Goal: Task Accomplishment & Management: Complete application form

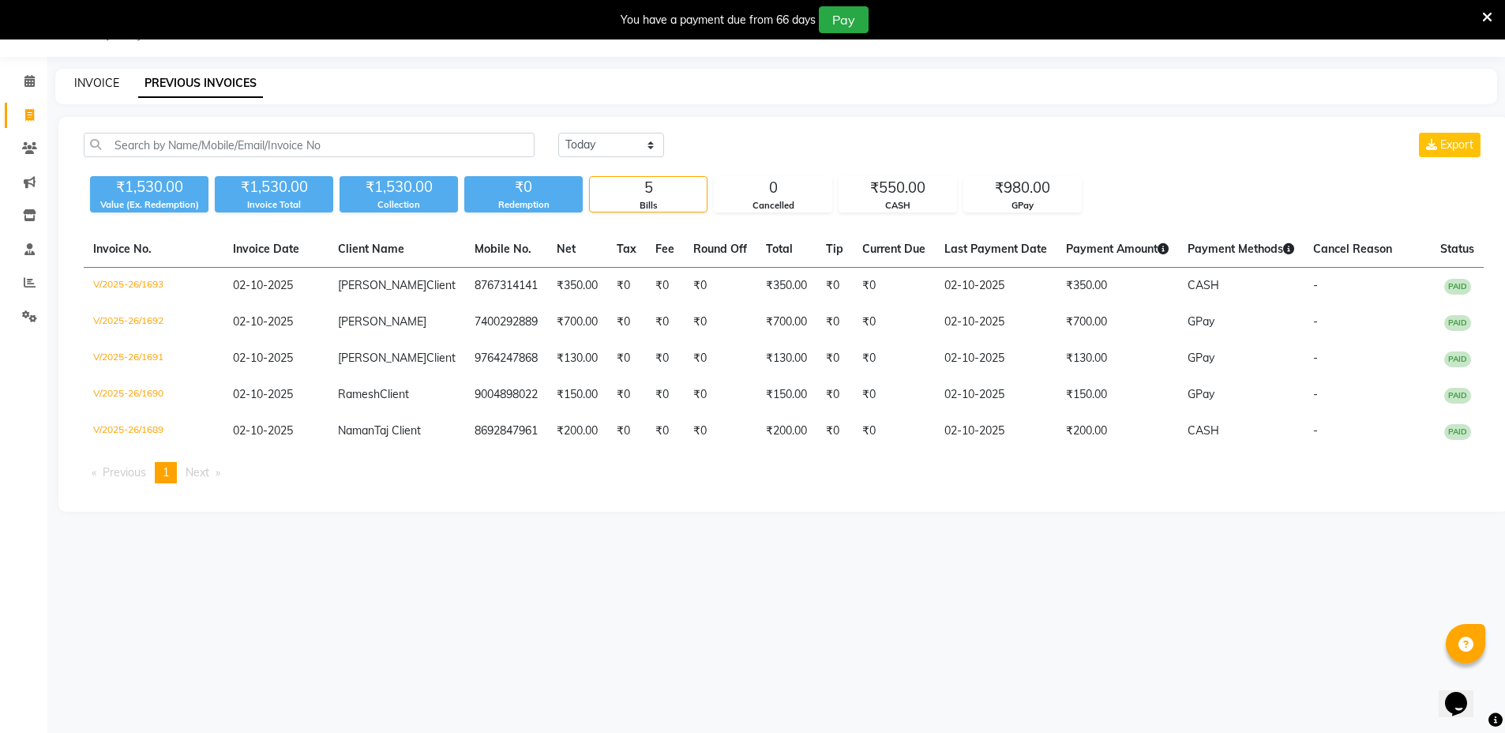
click at [100, 86] on link "INVOICE" at bounding box center [96, 83] width 45 height 14
select select "7771"
select select "service"
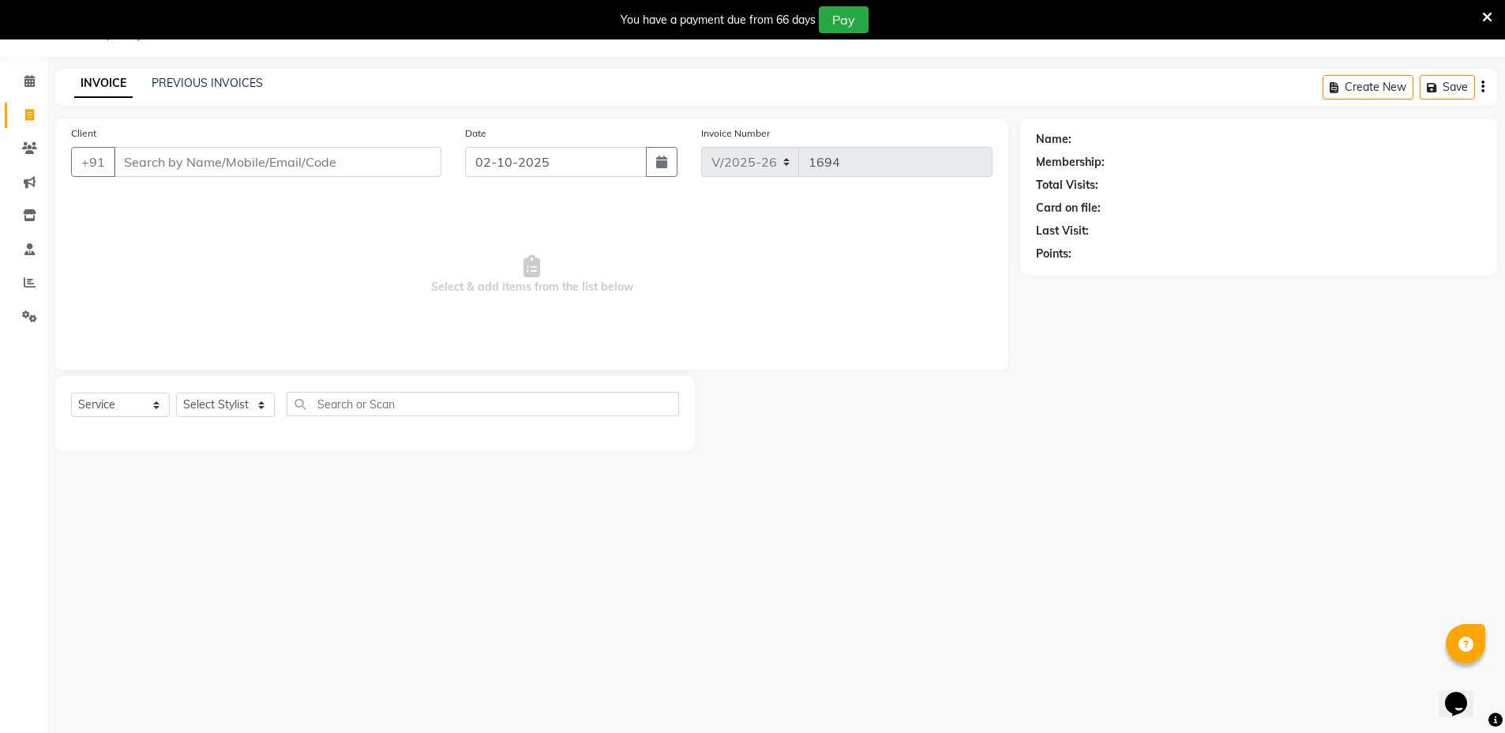
click at [237, 172] on input "Client" at bounding box center [278, 162] width 328 height 30
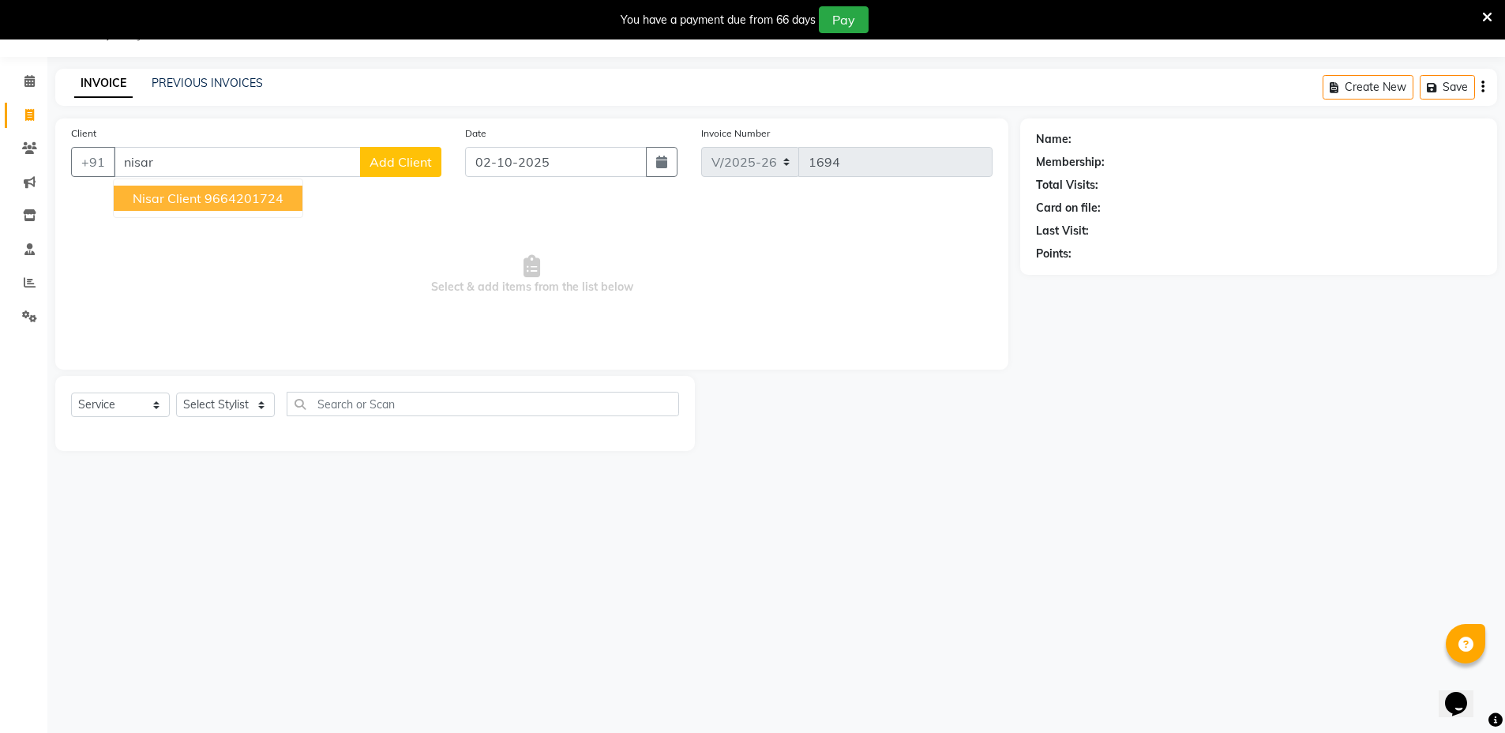
click at [227, 199] on ngb-highlight "9664201724" at bounding box center [244, 198] width 79 height 16
type input "9664201724"
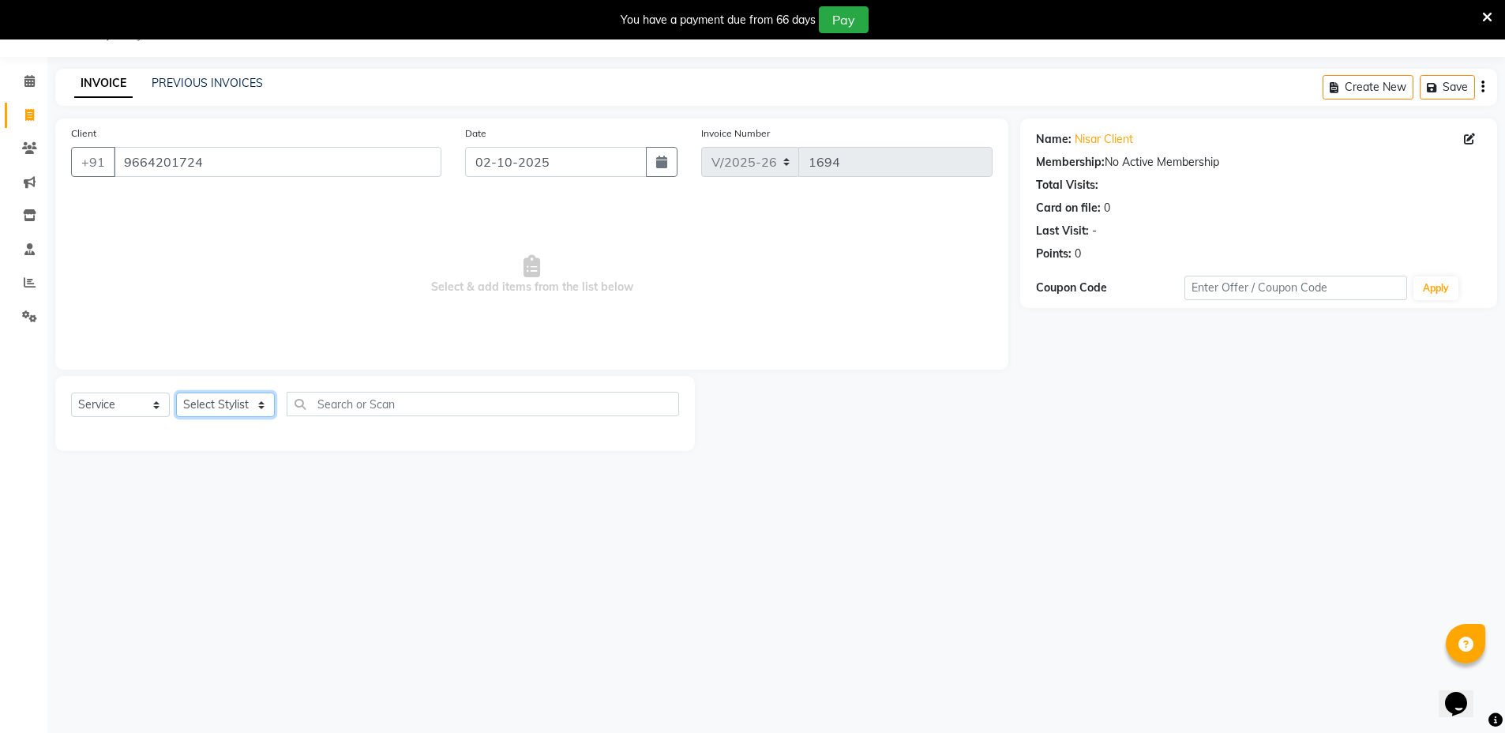
click at [250, 400] on select "Select Stylist [PERSON_NAME] [PERSON_NAME] [PERSON_NAME] [PERSON_NAME]" at bounding box center [225, 404] width 99 height 24
select select "69352"
click at [176, 392] on select "Select Stylist [PERSON_NAME] [PERSON_NAME] [PERSON_NAME] [PERSON_NAME]" at bounding box center [225, 404] width 99 height 24
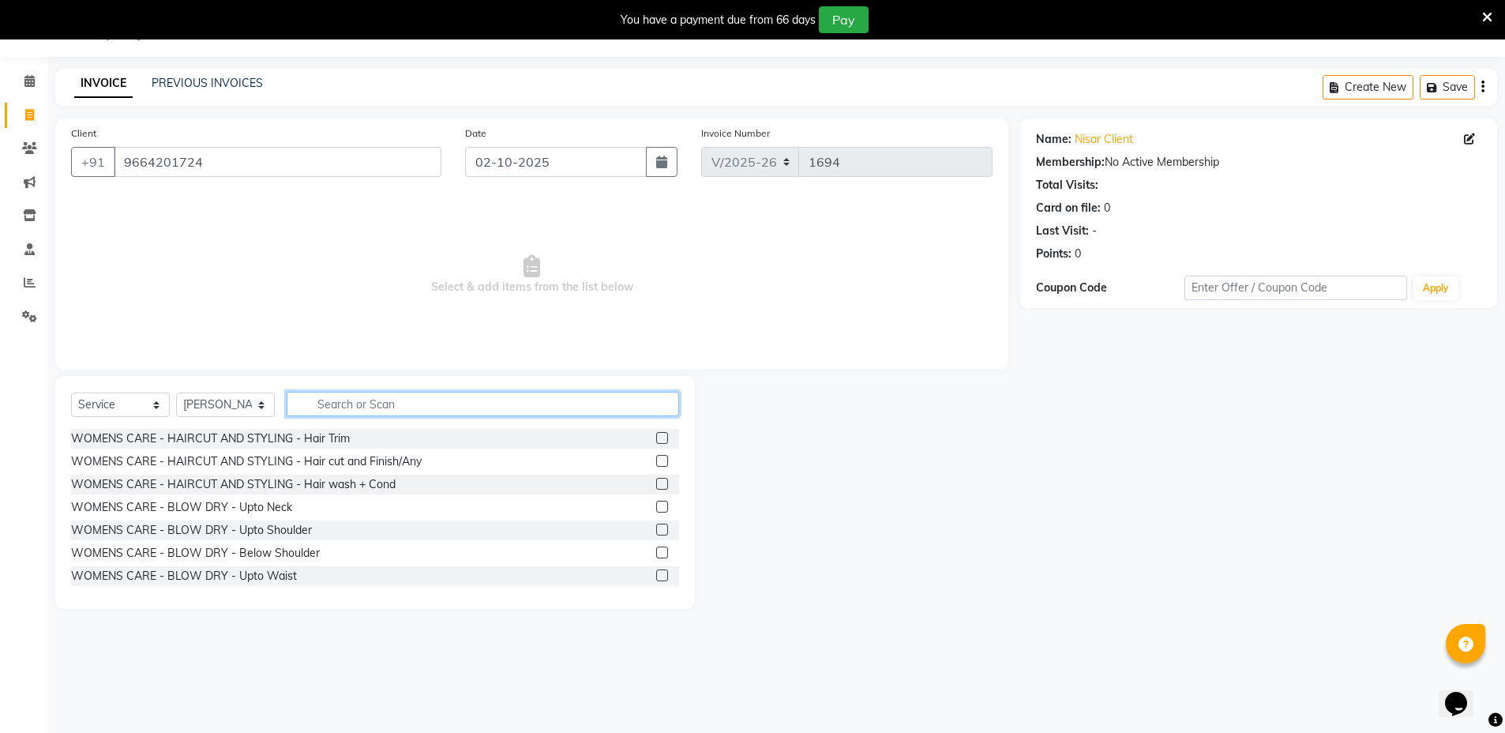
click at [399, 400] on input "text" at bounding box center [483, 404] width 392 height 24
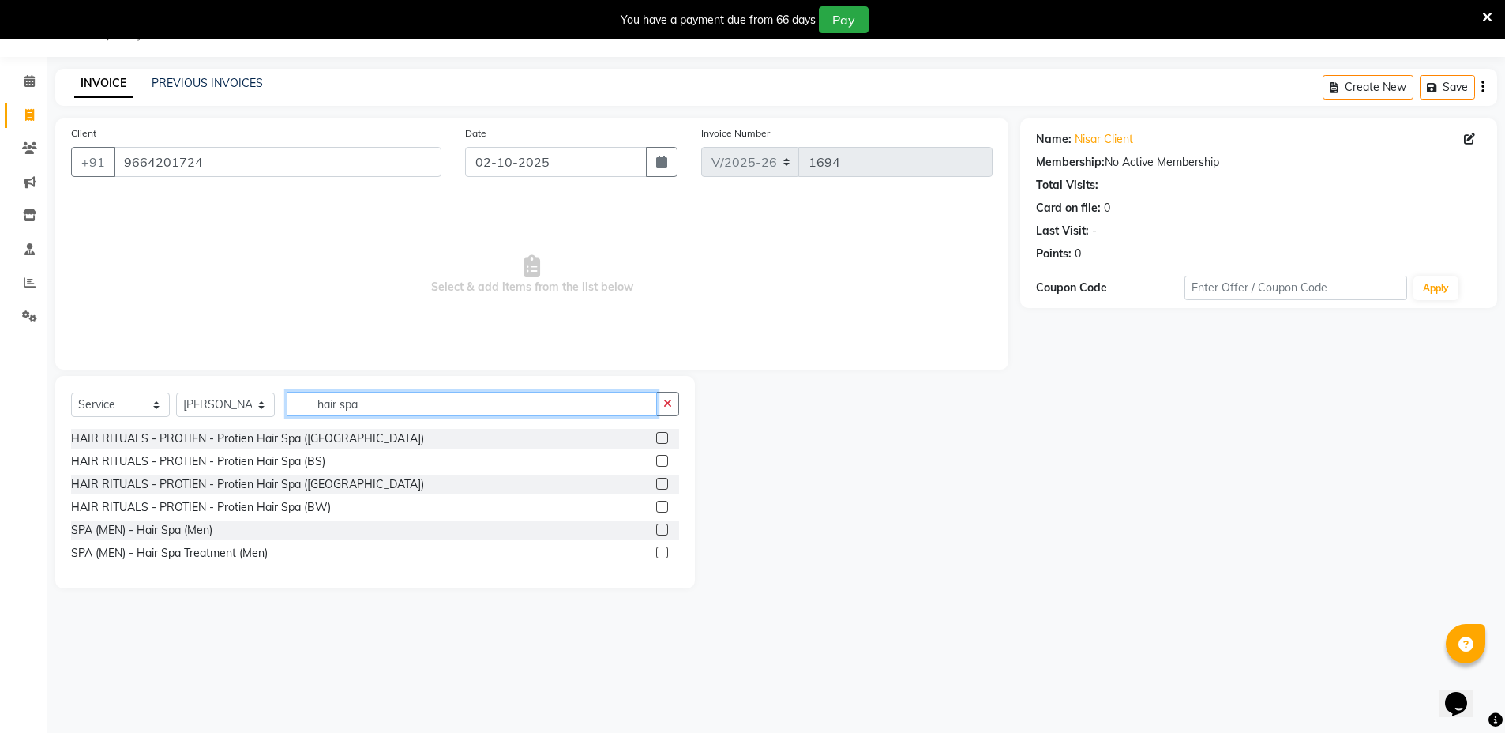
type input "hair spa"
click at [663, 460] on label at bounding box center [662, 461] width 12 height 12
click at [663, 460] on input "checkbox" at bounding box center [661, 461] width 10 height 10
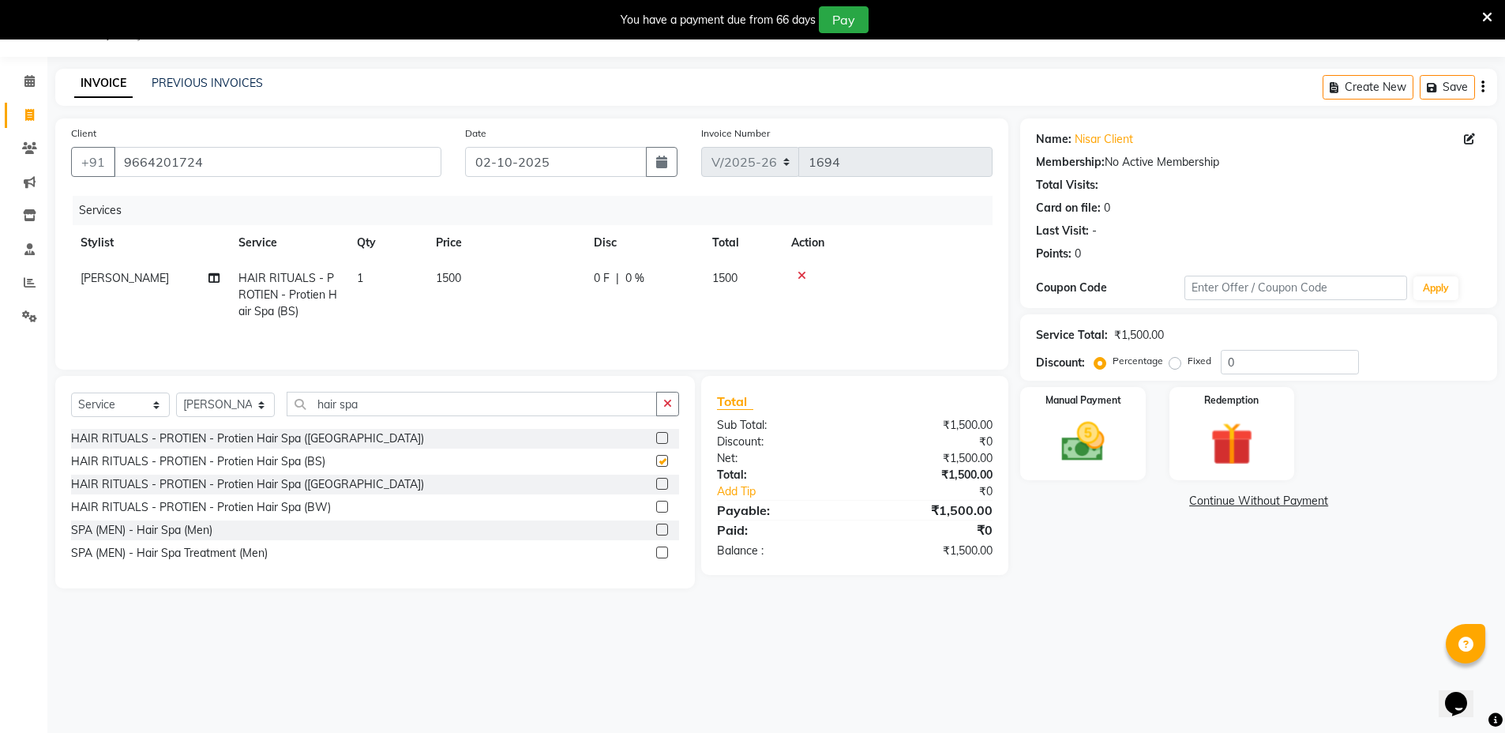
checkbox input "false"
click at [666, 409] on icon "button" at bounding box center [667, 403] width 9 height 11
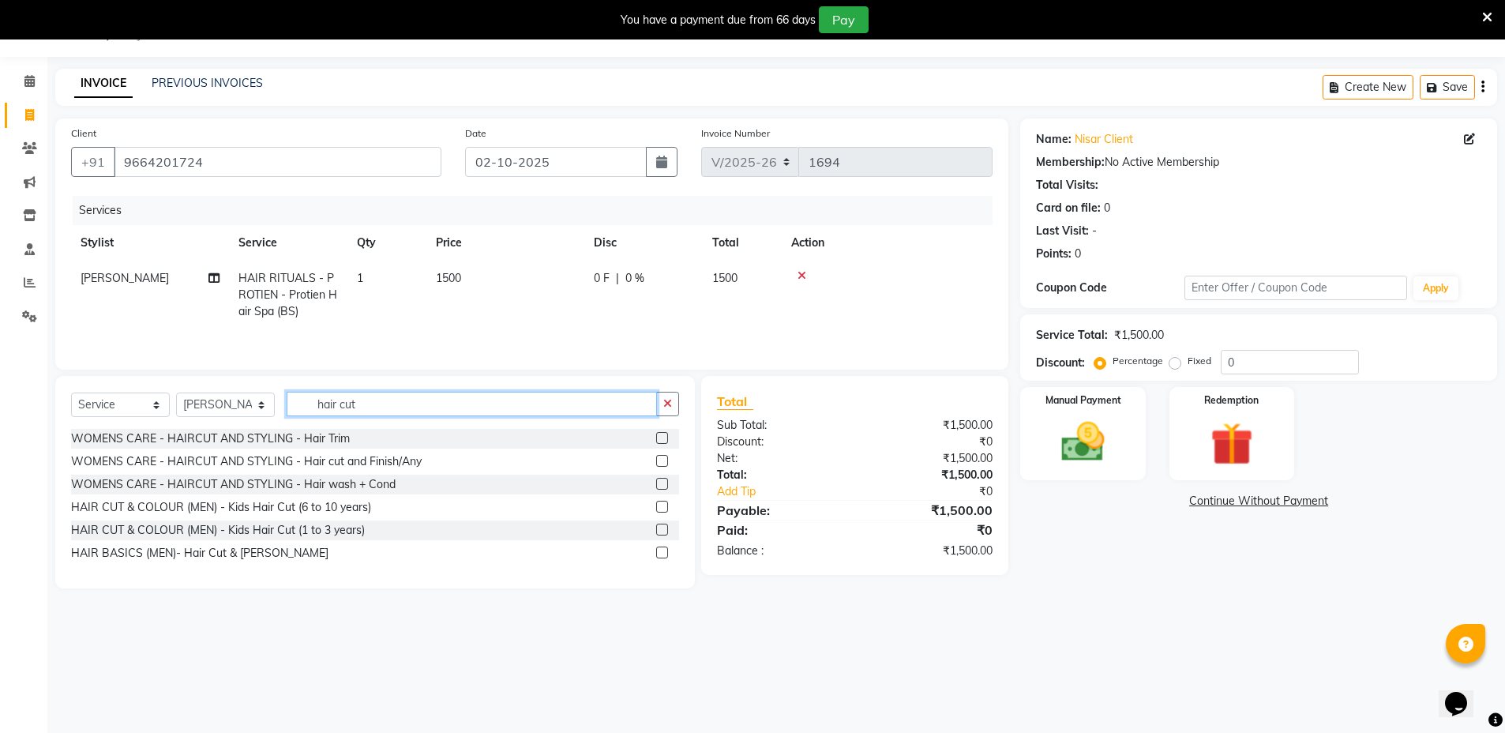
type input "hair cut"
click at [663, 467] on label at bounding box center [662, 461] width 12 height 12
click at [663, 467] on input "checkbox" at bounding box center [661, 461] width 10 height 10
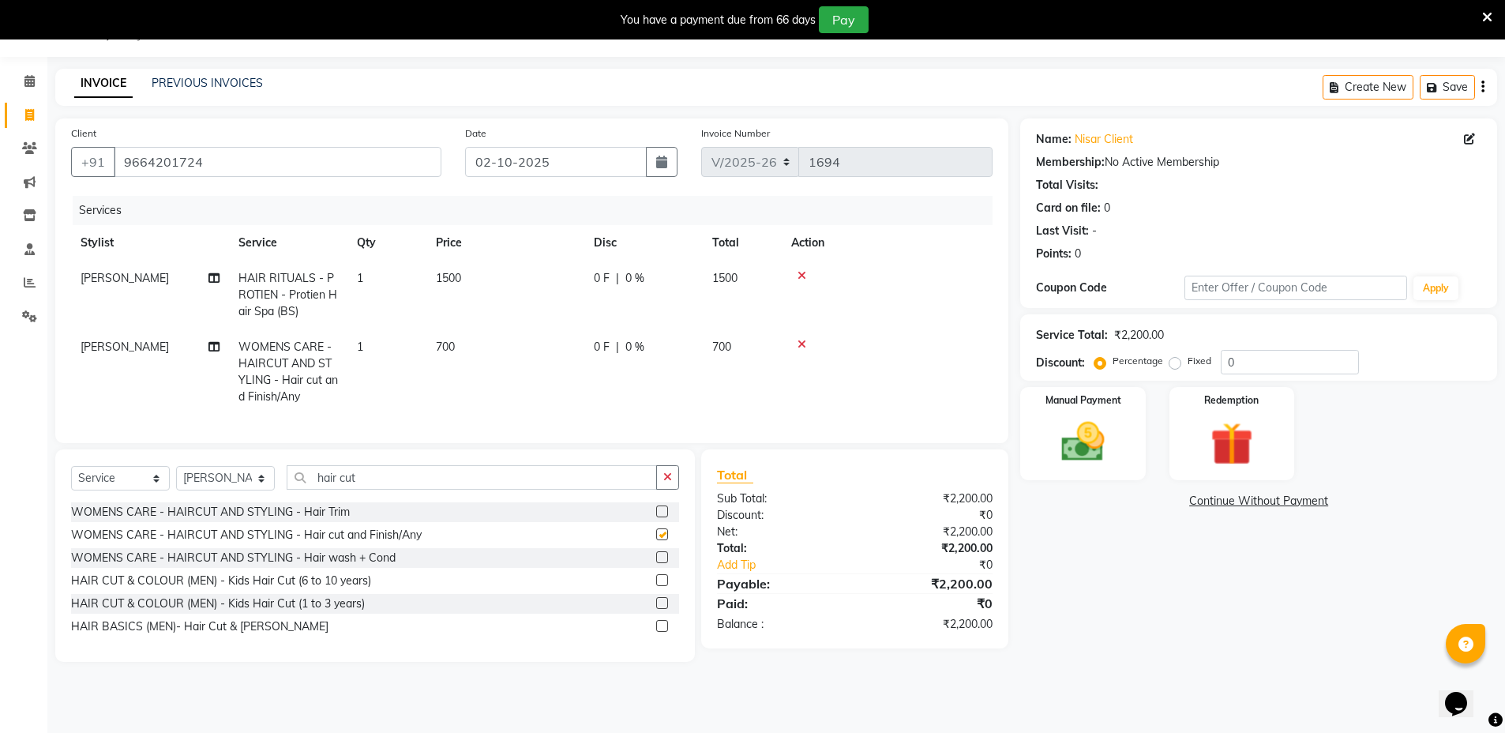
checkbox input "false"
click at [1118, 437] on img at bounding box center [1083, 442] width 70 height 50
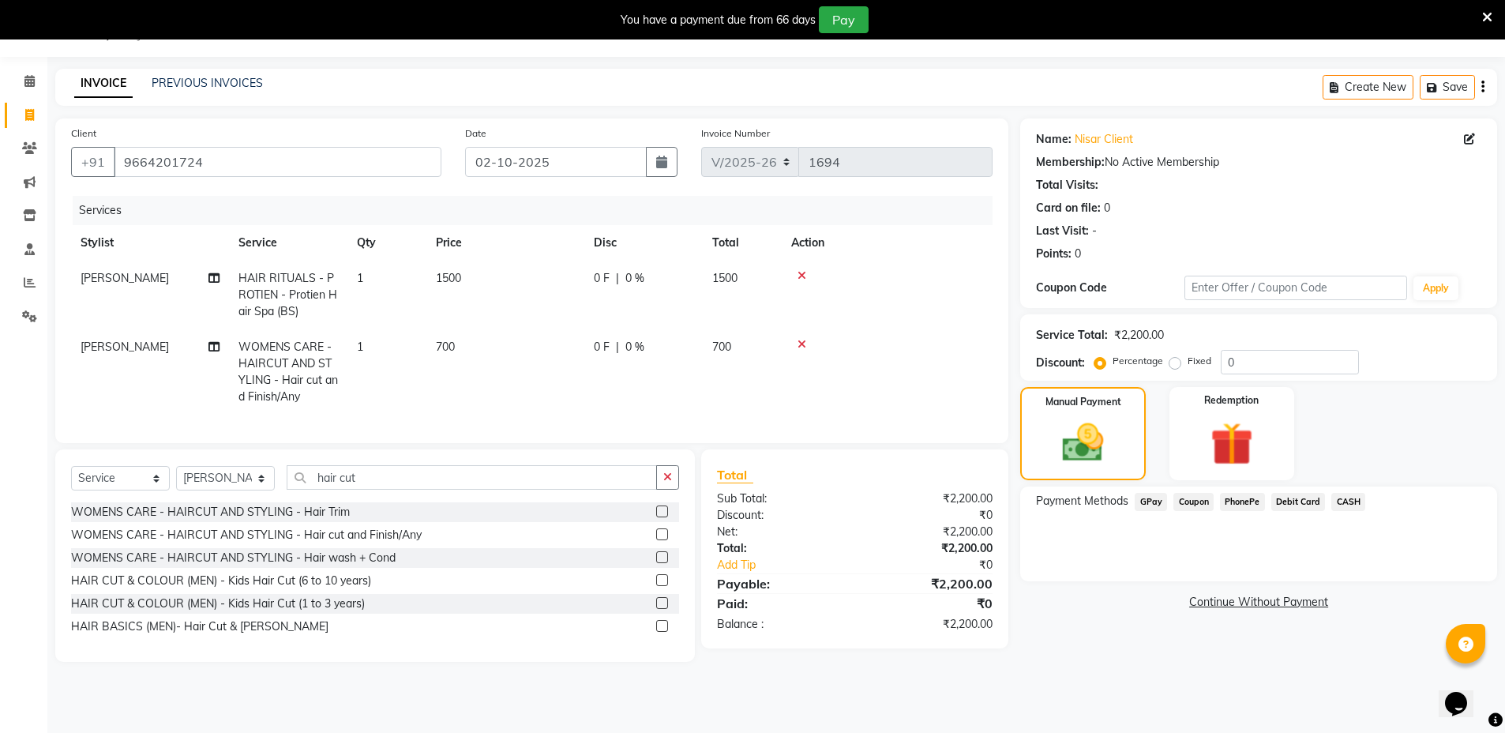
click at [1153, 502] on span "GPay" at bounding box center [1151, 502] width 32 height 18
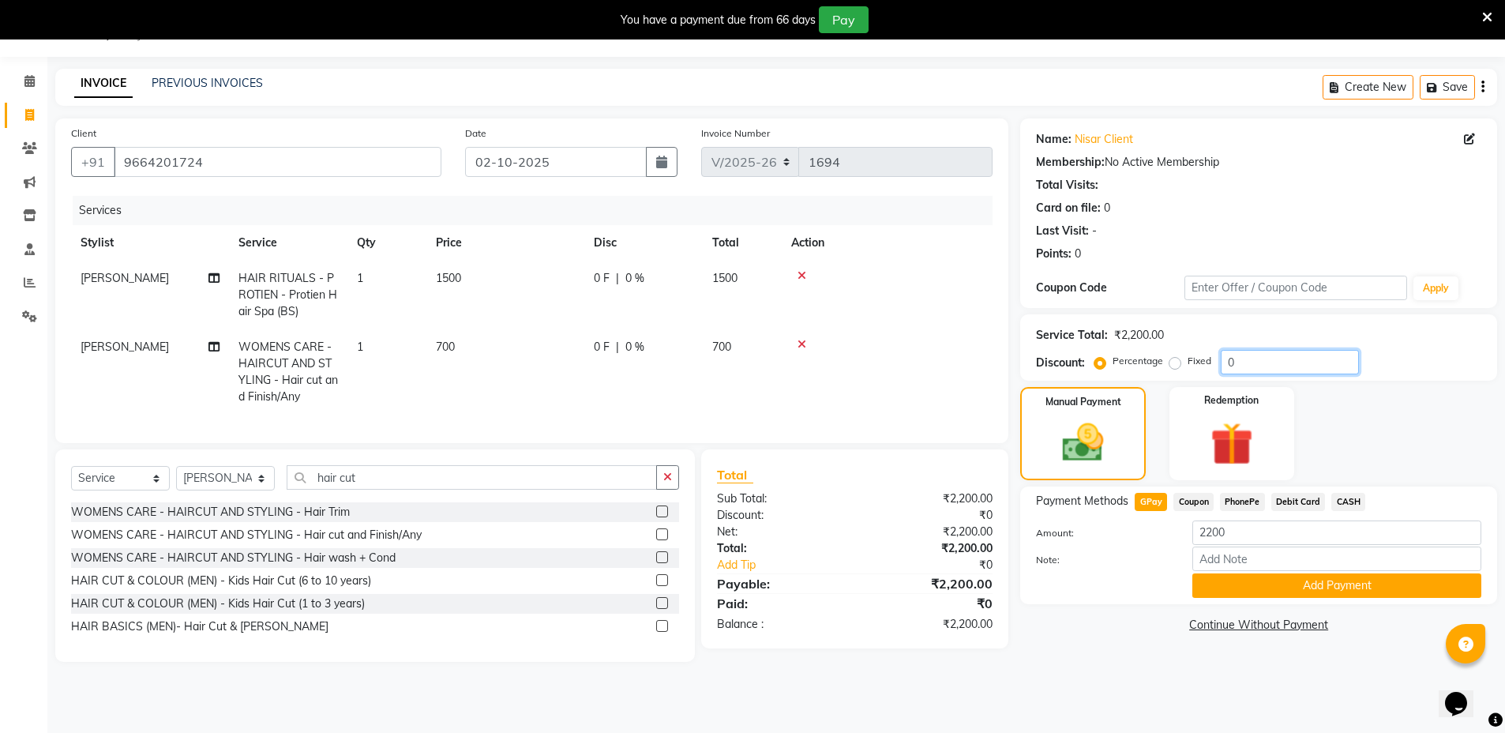
click at [1317, 362] on input "0" at bounding box center [1290, 362] width 138 height 24
click at [1377, 588] on button "Add Payment" at bounding box center [1336, 585] width 289 height 24
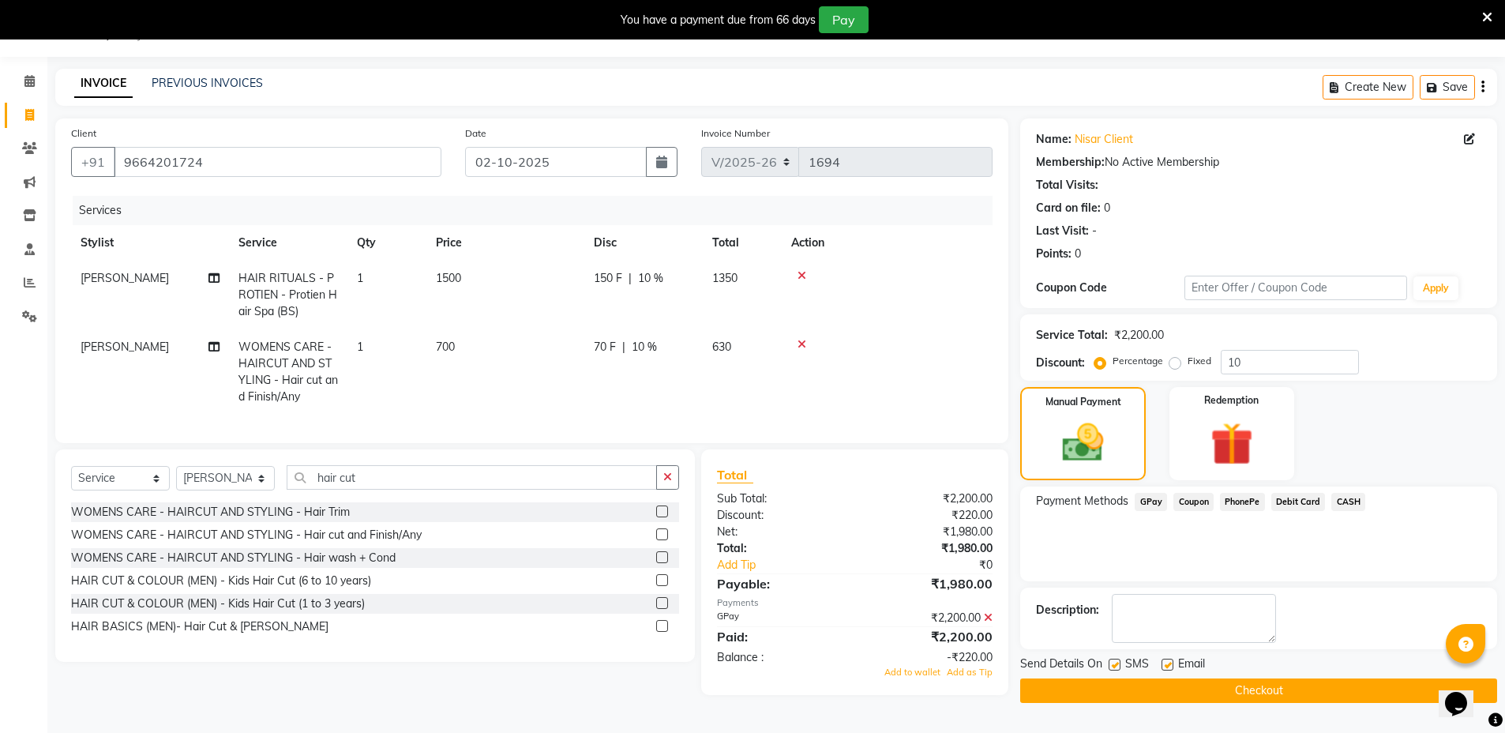
click at [1331, 695] on button "Checkout" at bounding box center [1258, 690] width 477 height 24
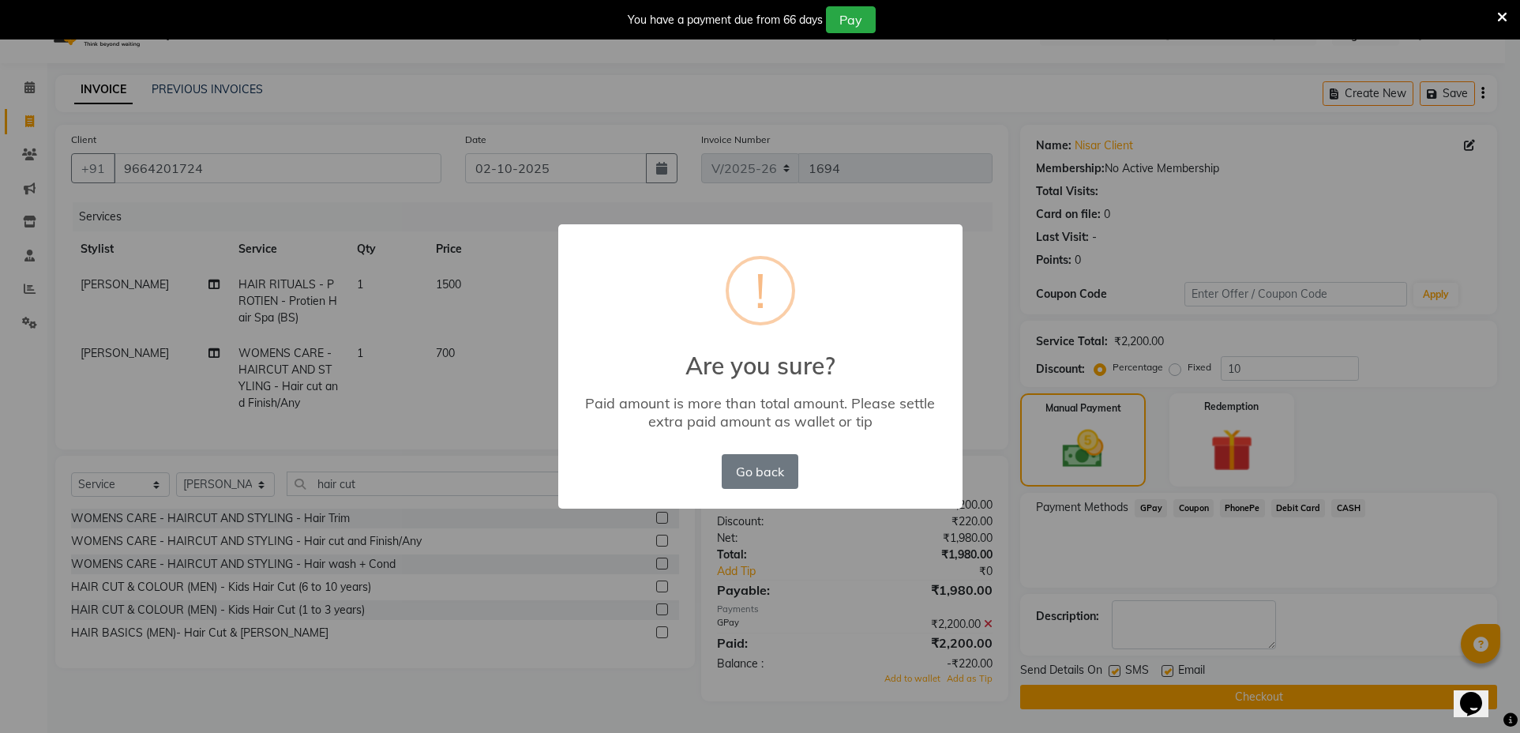
click at [949, 682] on div "× ! Are you sure? Paid amount is more than total amount. Please settle extra pa…" at bounding box center [760, 366] width 1520 height 733
click at [764, 469] on button "Go back" at bounding box center [760, 471] width 76 height 35
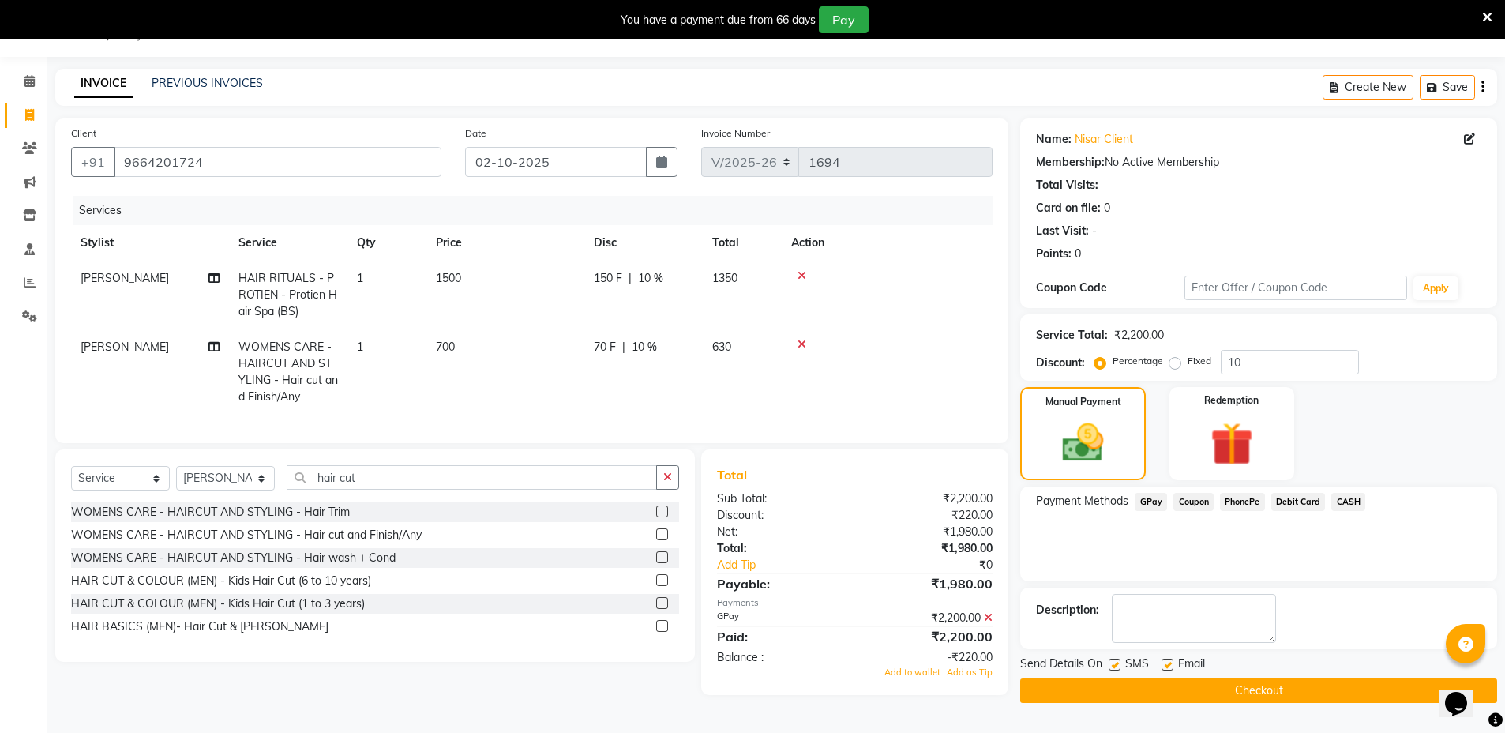
click at [1149, 501] on span "GPay" at bounding box center [1151, 502] width 32 height 18
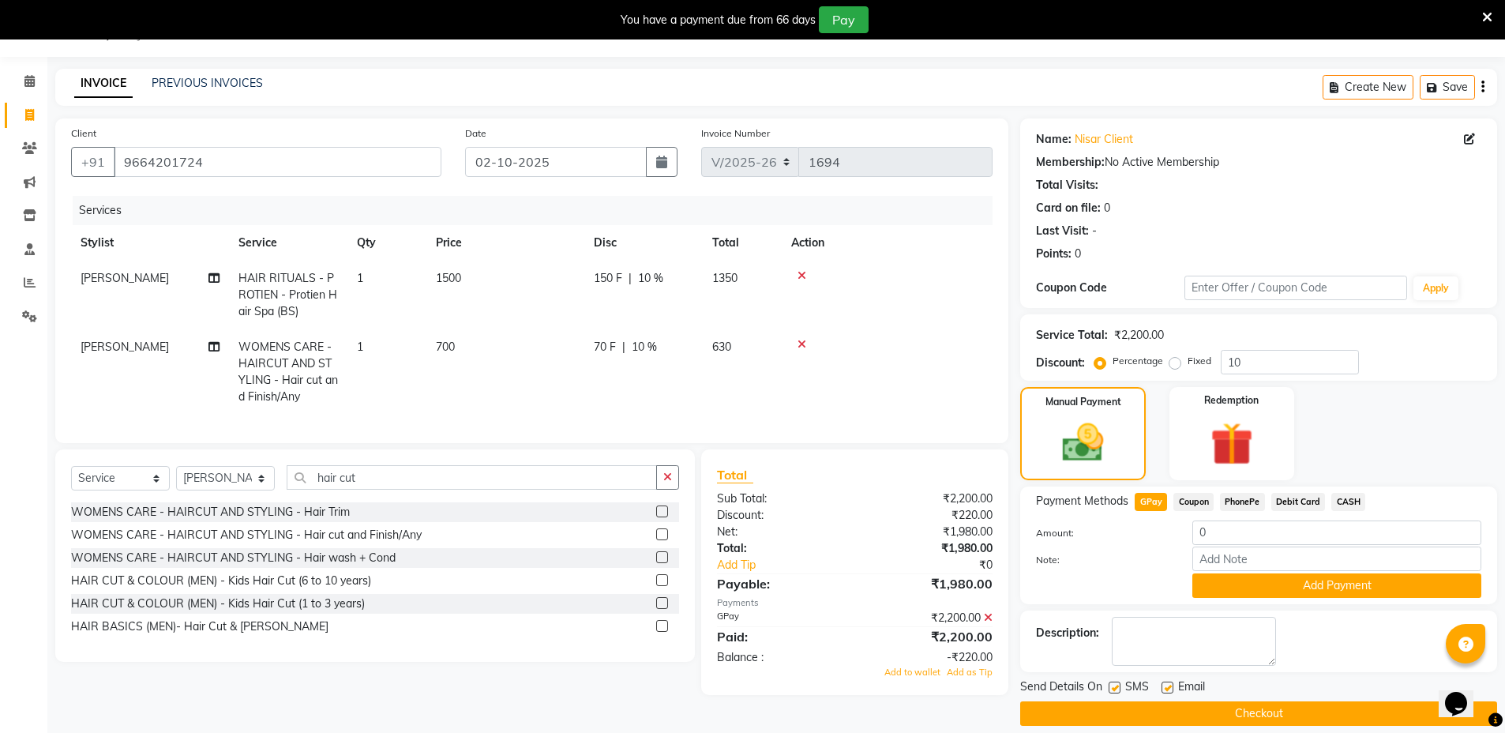
click at [1226, 576] on button "Add Payment" at bounding box center [1336, 585] width 289 height 24
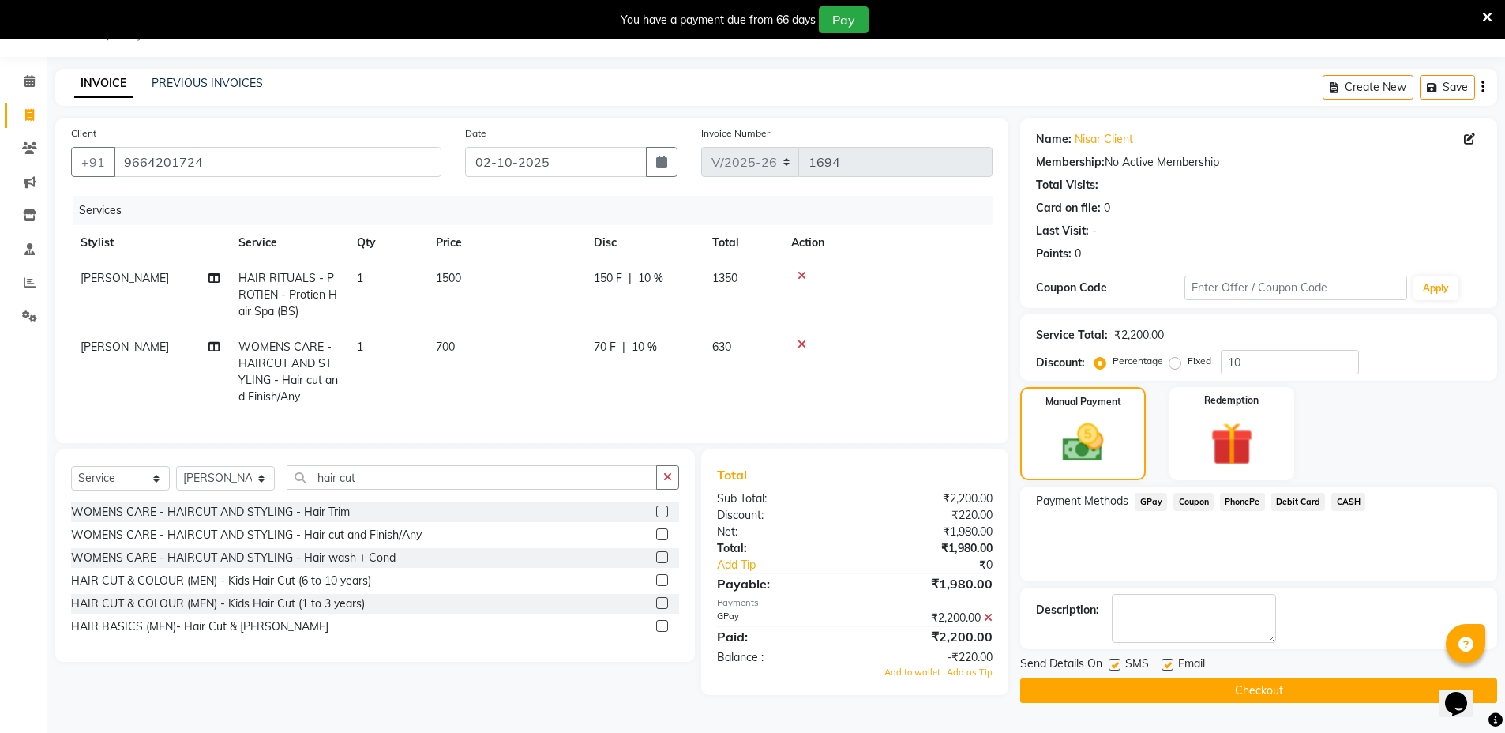
click at [984, 623] on icon at bounding box center [988, 617] width 9 height 11
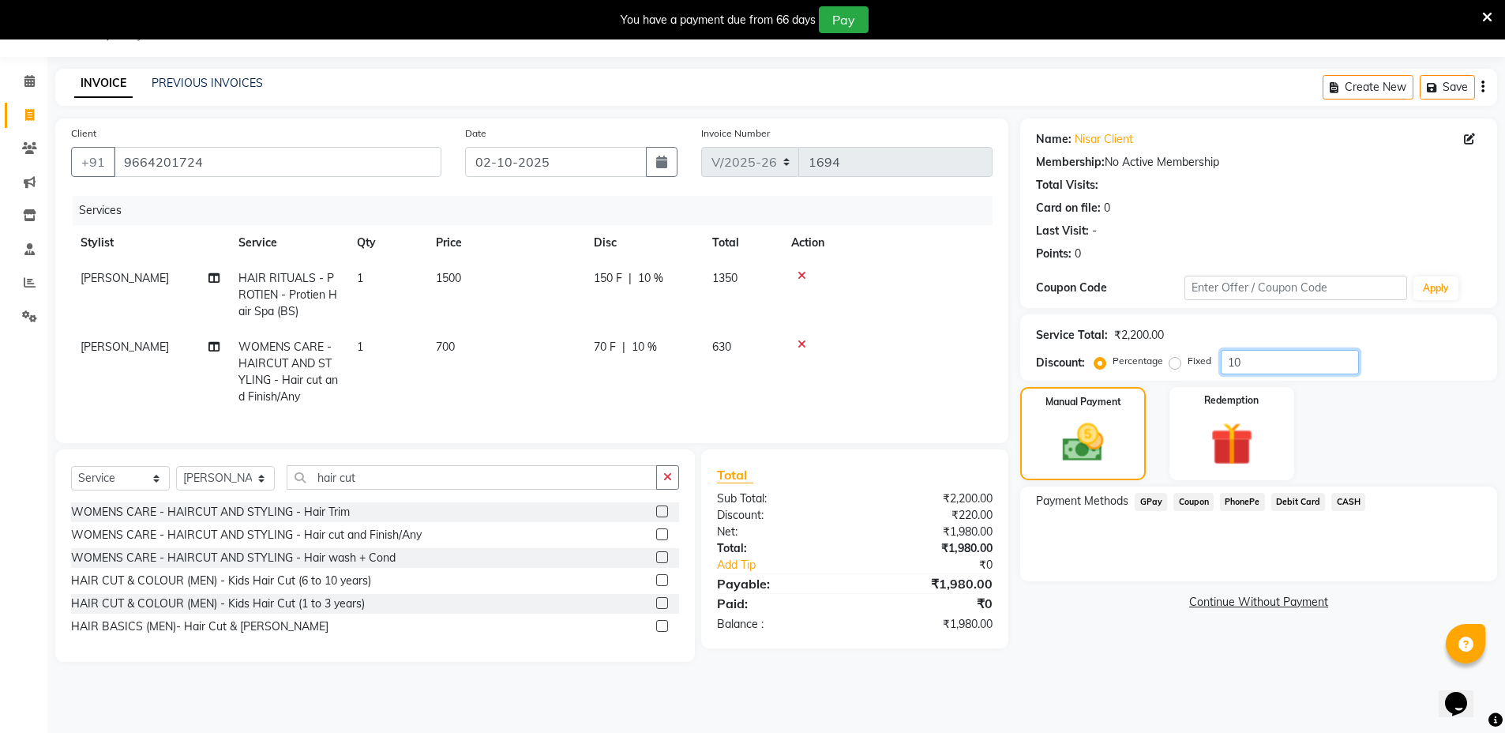
click at [1306, 369] on input "10" at bounding box center [1290, 362] width 138 height 24
type input "1"
type input "15"
click at [1147, 496] on span "GPay" at bounding box center [1151, 502] width 32 height 18
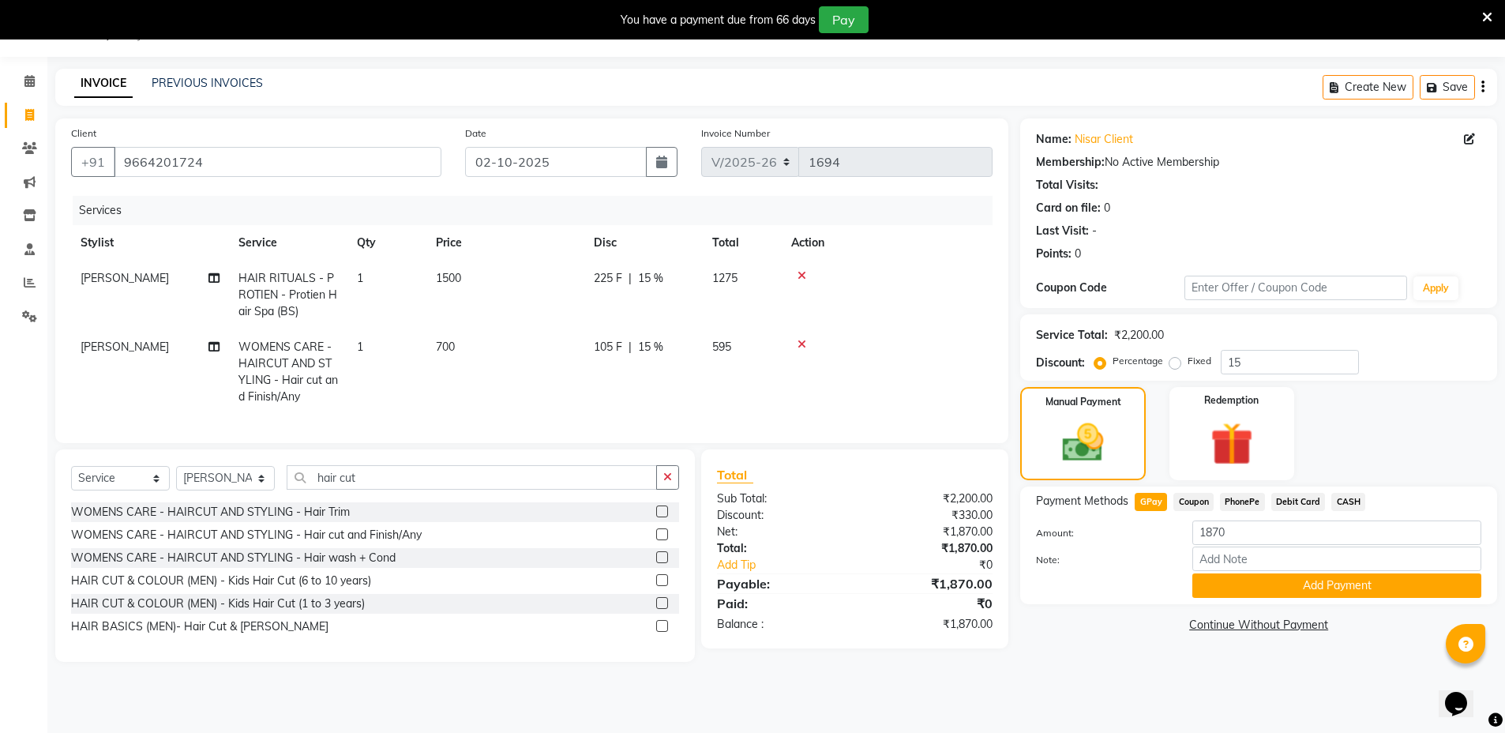
click at [1361, 582] on button "Add Payment" at bounding box center [1336, 585] width 289 height 24
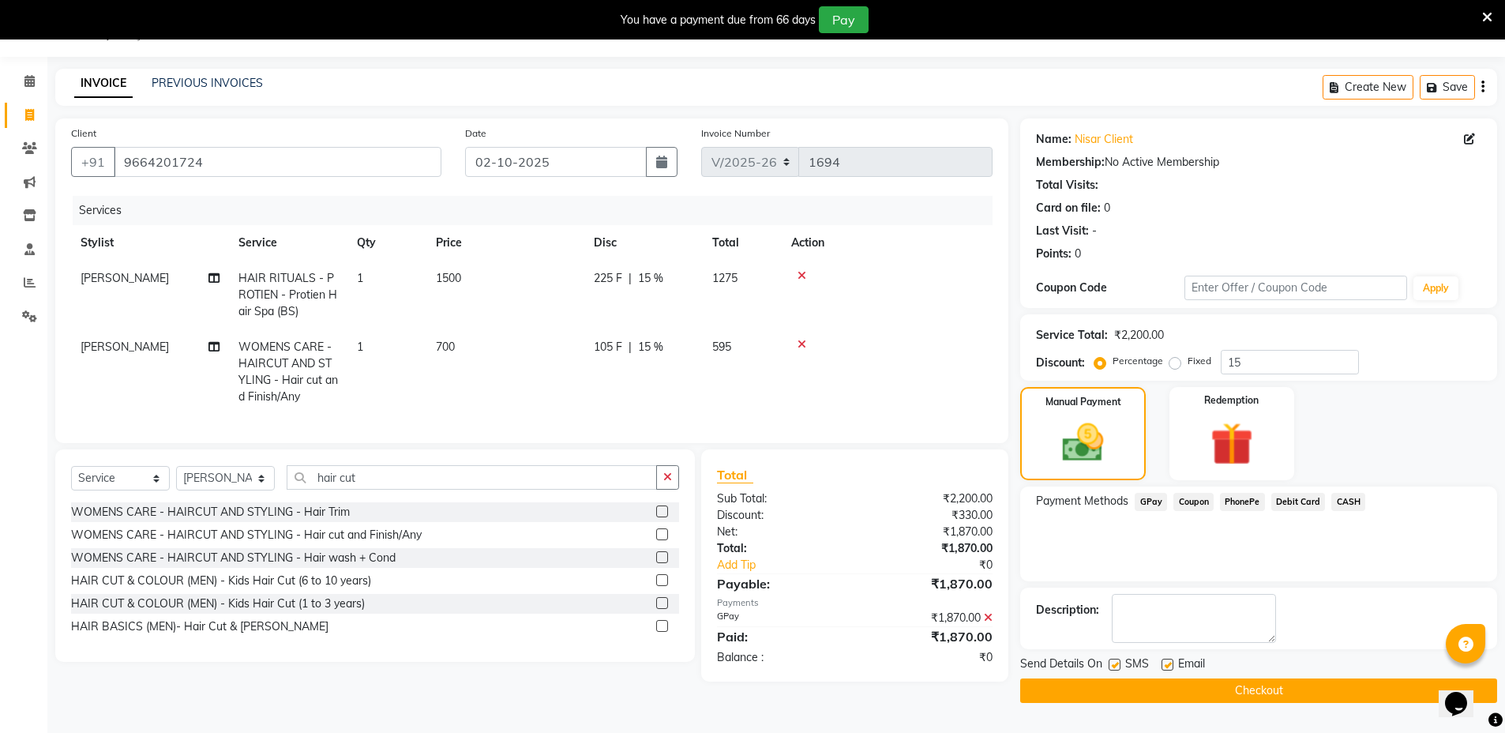
click at [1218, 694] on button "Checkout" at bounding box center [1258, 690] width 477 height 24
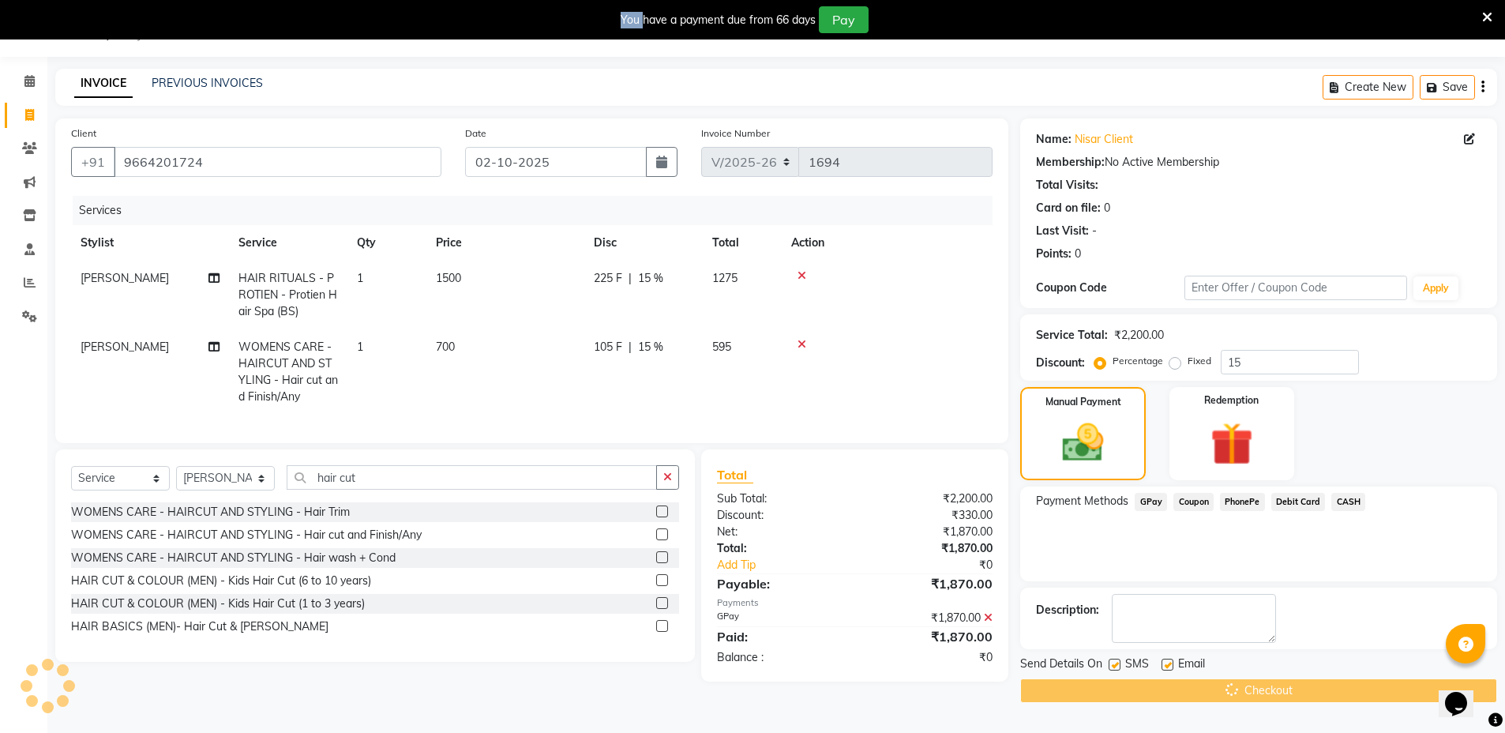
click at [1218, 694] on div "Checkout" at bounding box center [1258, 690] width 477 height 24
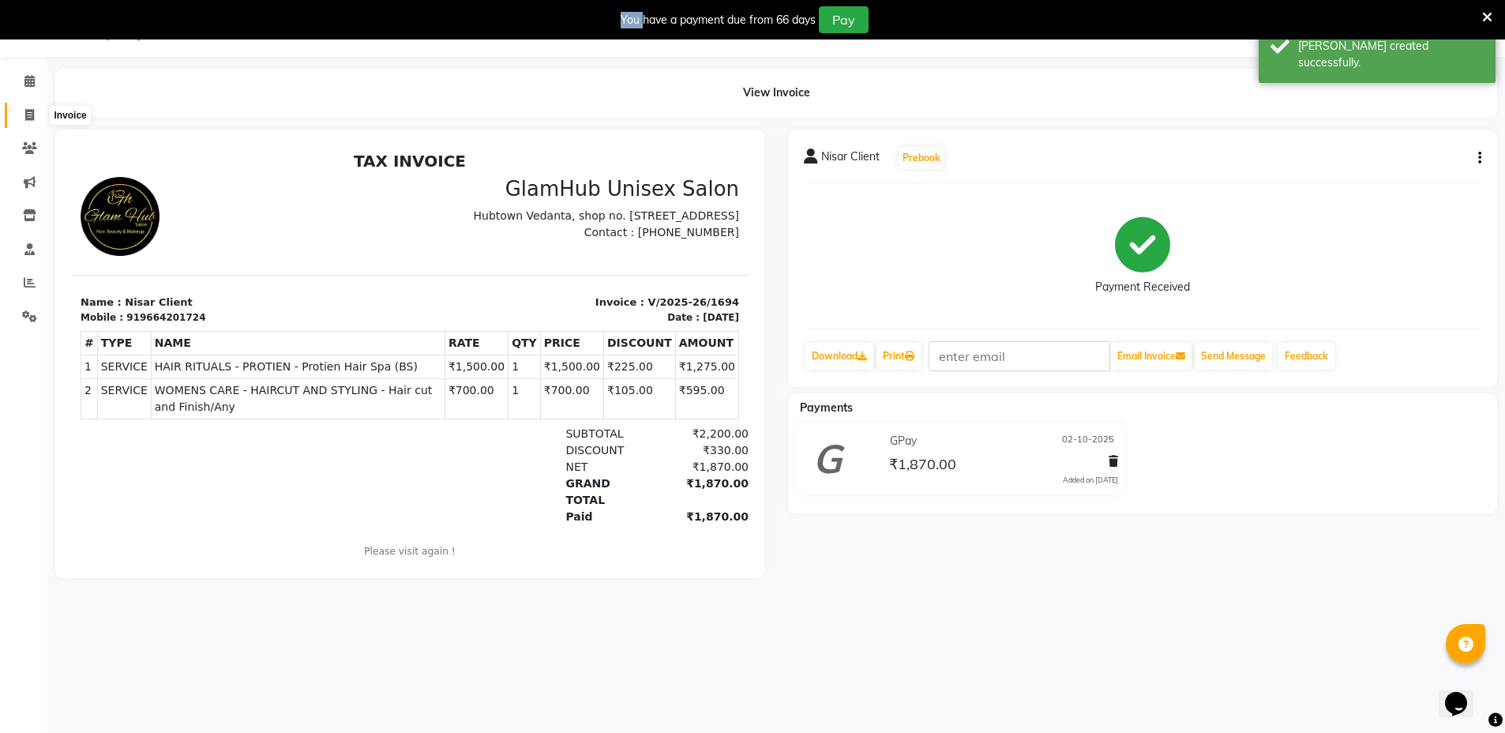
click at [29, 116] on icon at bounding box center [29, 115] width 9 height 12
select select "7771"
select select "service"
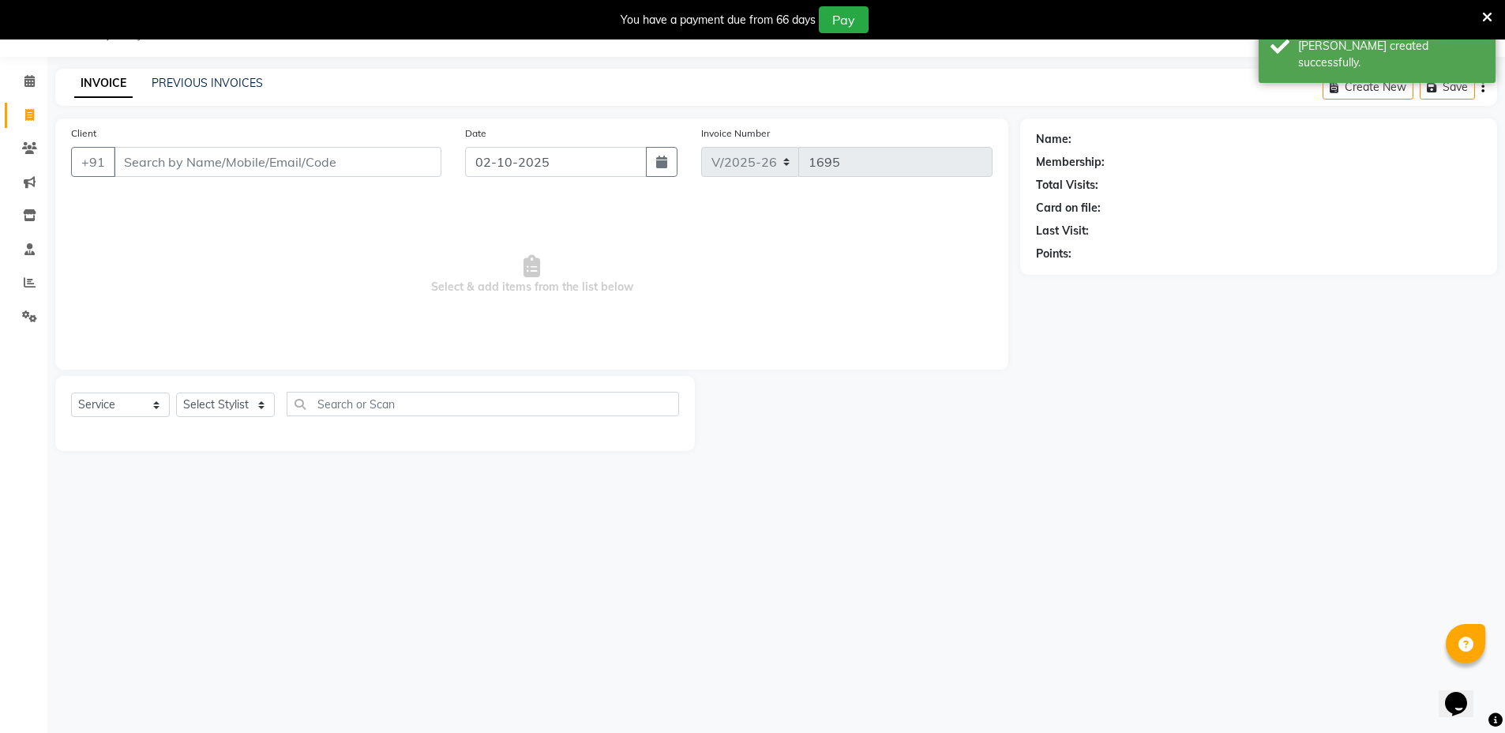
click at [212, 160] on input "Client" at bounding box center [278, 162] width 328 height 30
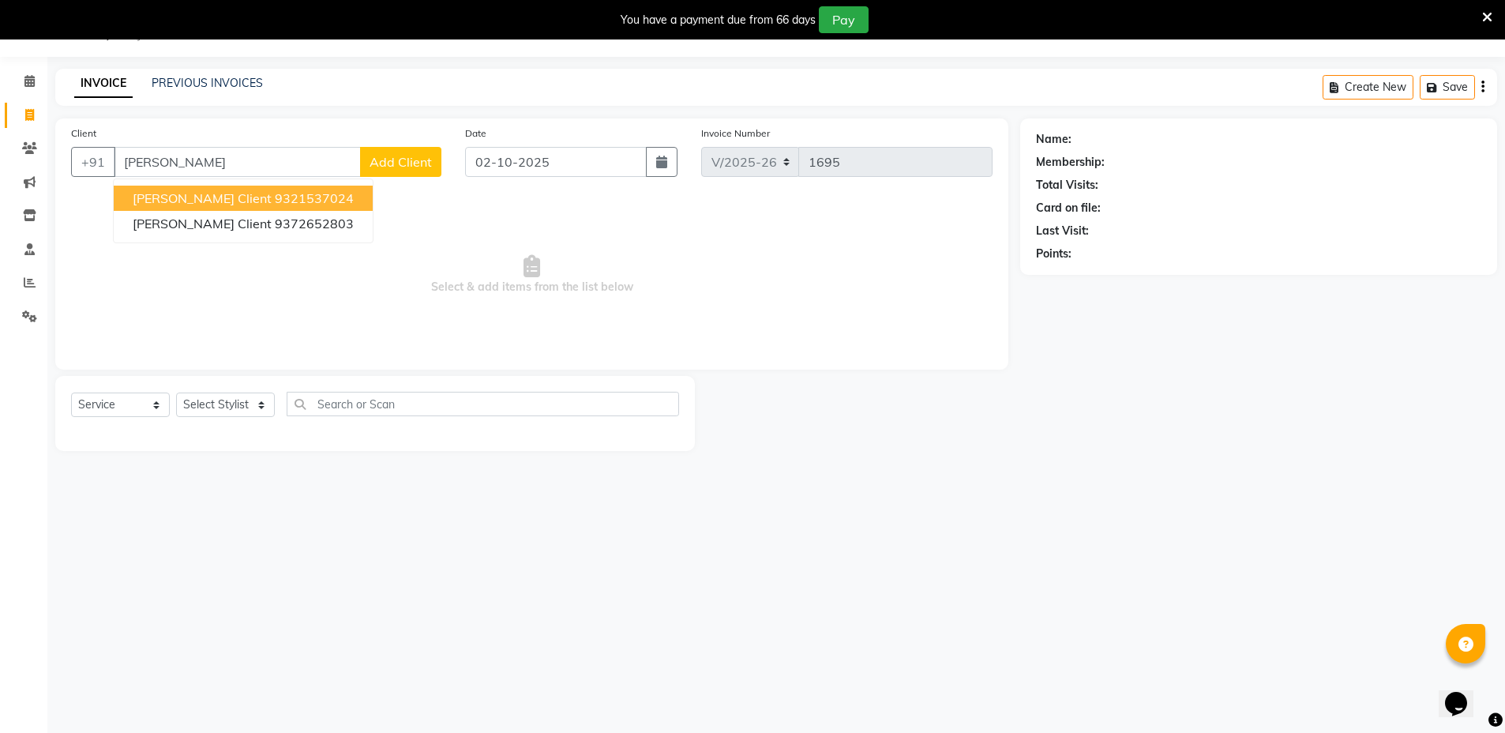
click at [324, 203] on button "[PERSON_NAME] Client 9321537024" at bounding box center [243, 198] width 259 height 25
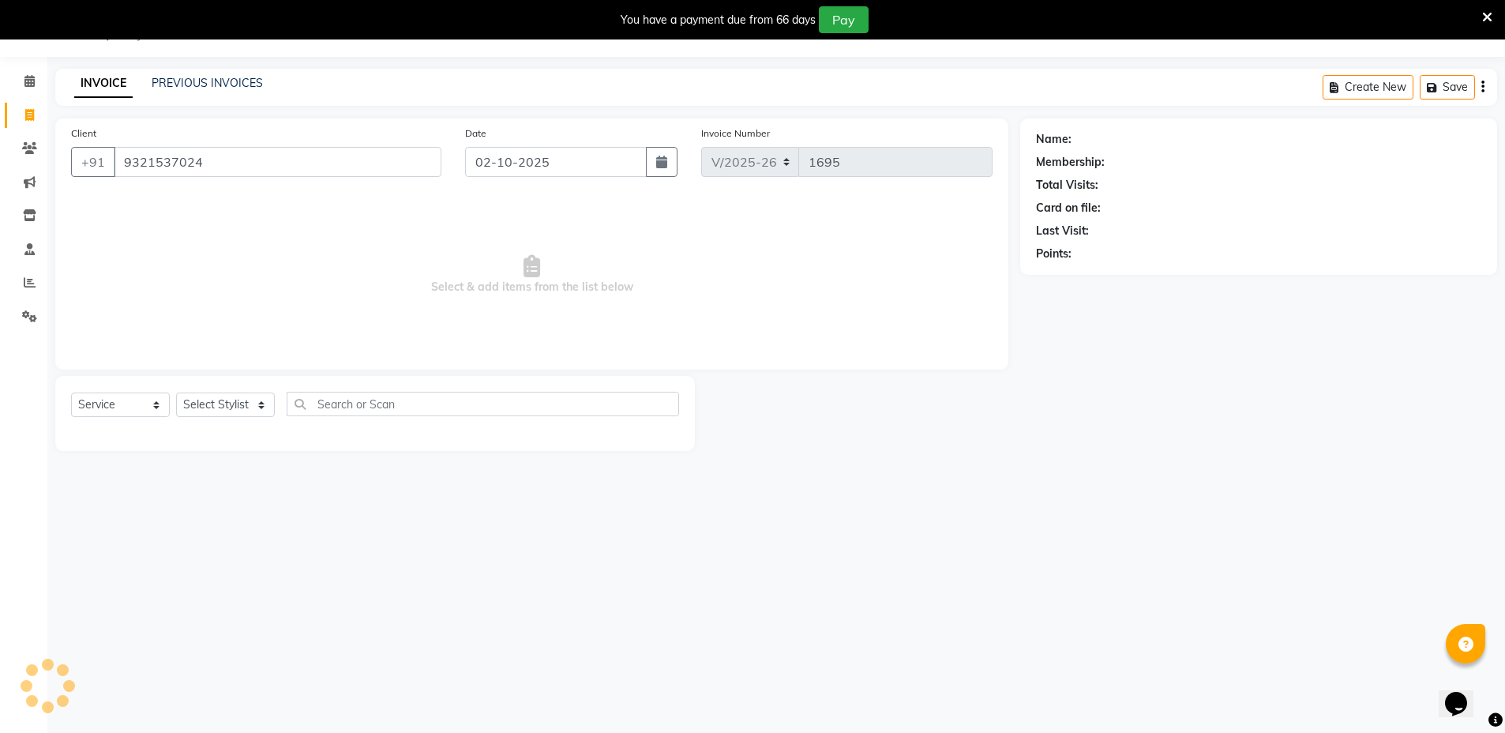
type input "9321537024"
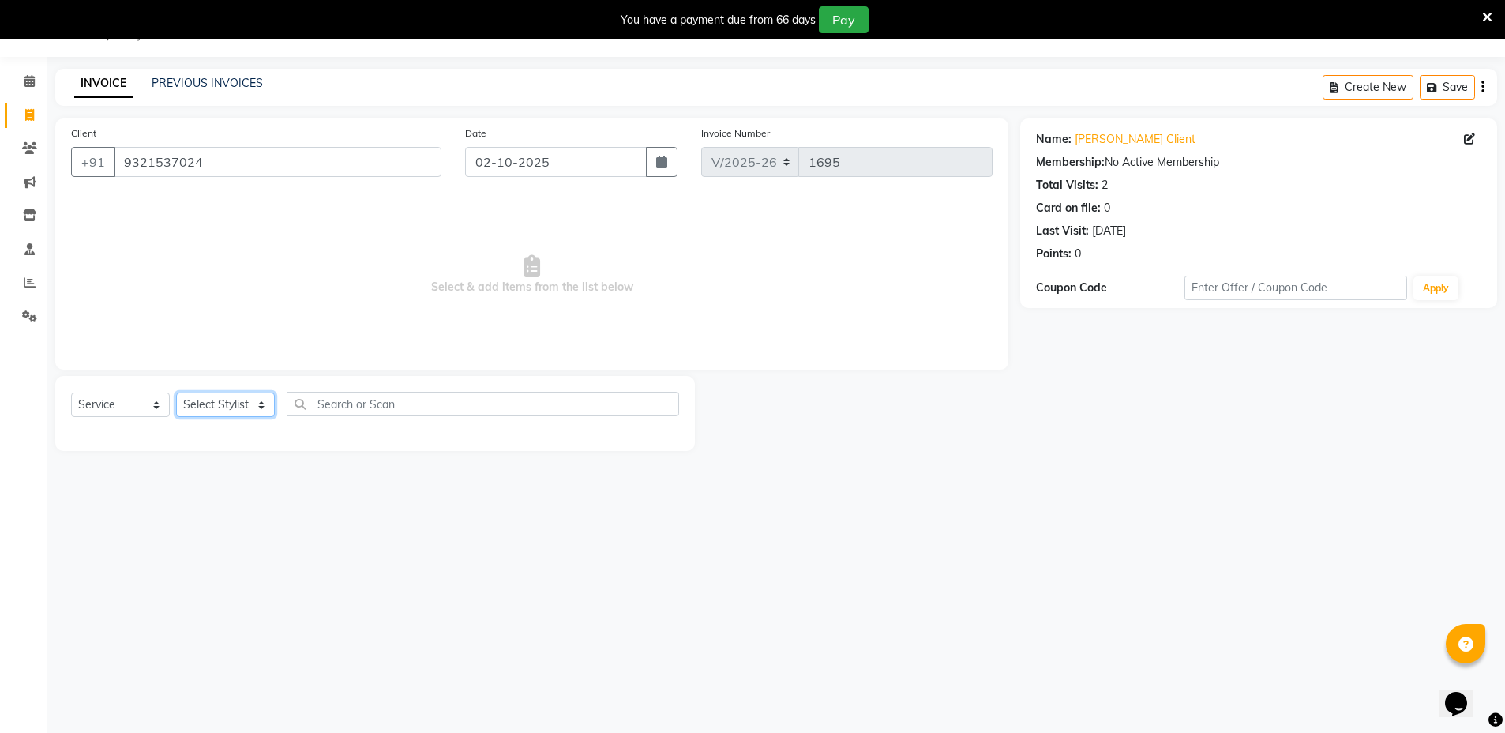
click at [211, 406] on select "Select Stylist [PERSON_NAME] [PERSON_NAME] [PERSON_NAME] [PERSON_NAME]" at bounding box center [225, 404] width 99 height 24
select select "71727"
click at [176, 392] on select "Select Stylist [PERSON_NAME] [PERSON_NAME] [PERSON_NAME] [PERSON_NAME]" at bounding box center [225, 404] width 99 height 24
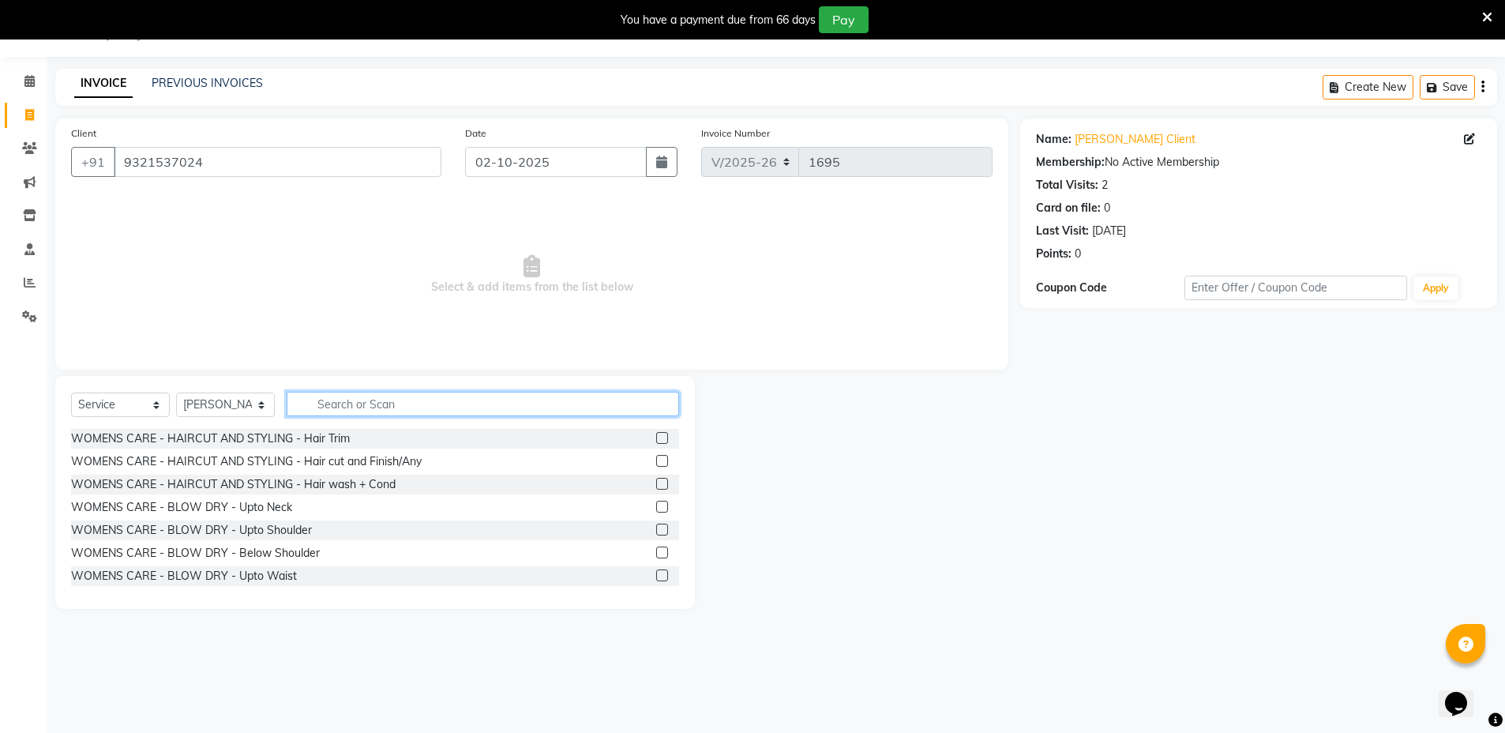
click at [481, 402] on input "text" at bounding box center [483, 404] width 392 height 24
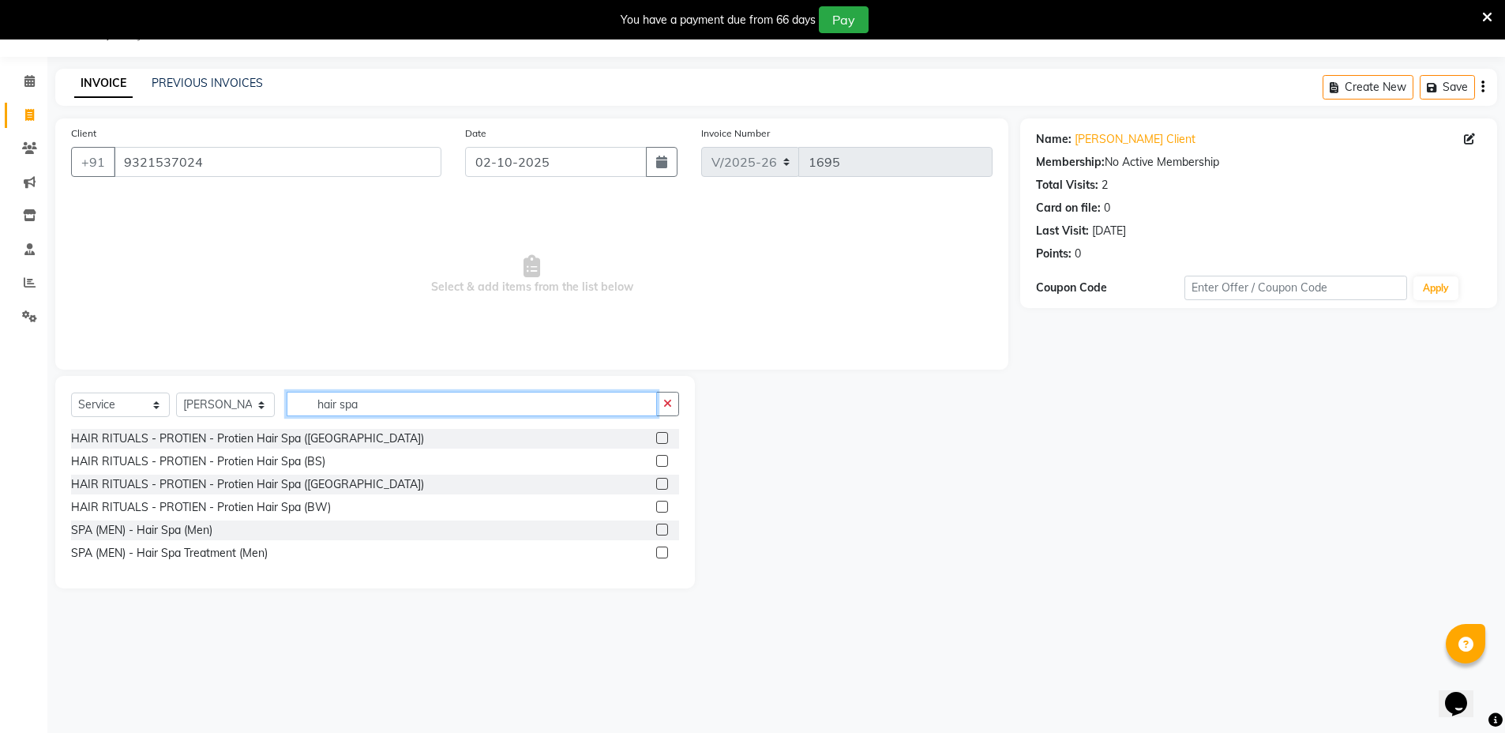
type input "hair spa"
click at [471, 421] on div "Select Service Product Membership Package Voucher Prepaid Gift Card Select Styl…" at bounding box center [375, 410] width 608 height 37
click at [663, 460] on label at bounding box center [662, 461] width 12 height 12
click at [663, 460] on input "checkbox" at bounding box center [661, 461] width 10 height 10
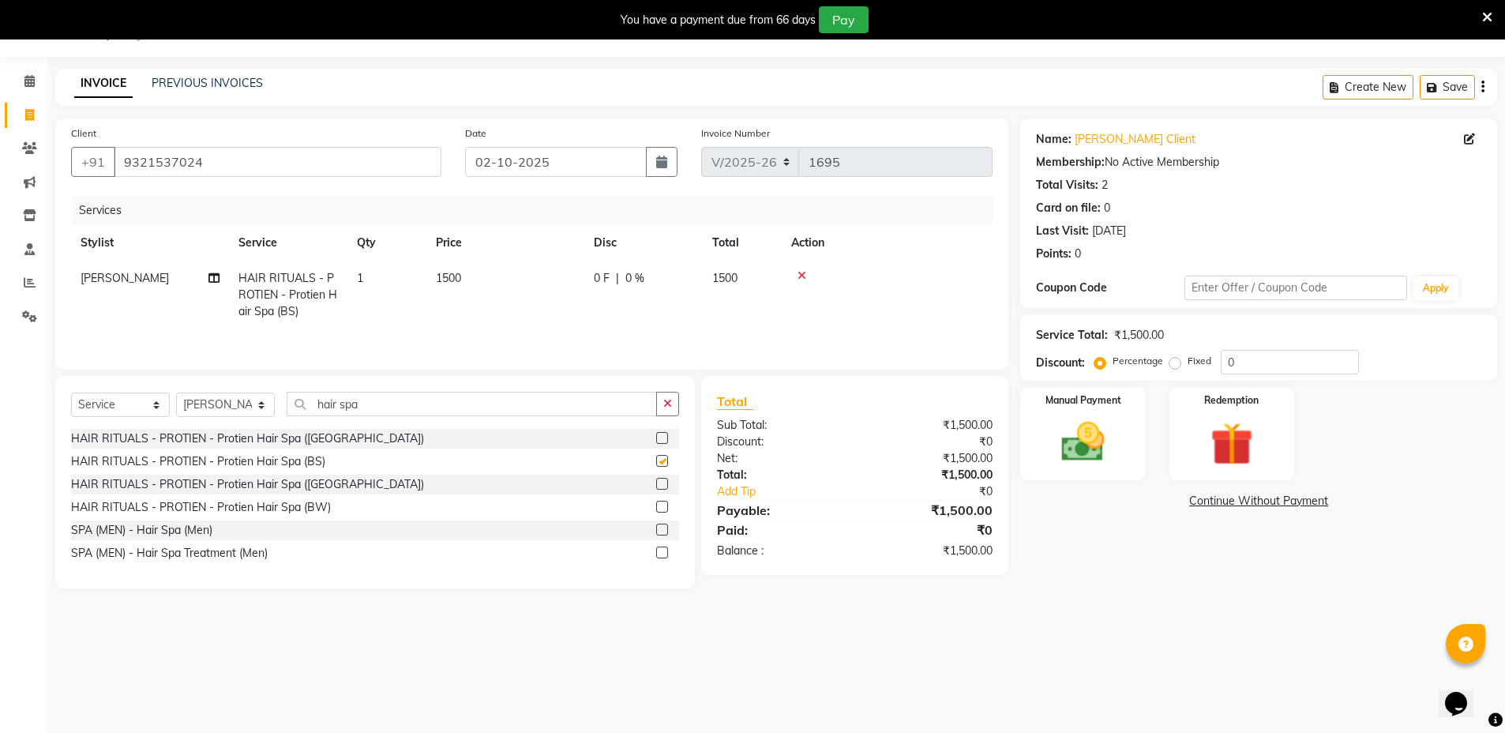
checkbox input "false"
click at [1110, 425] on img at bounding box center [1083, 442] width 70 height 50
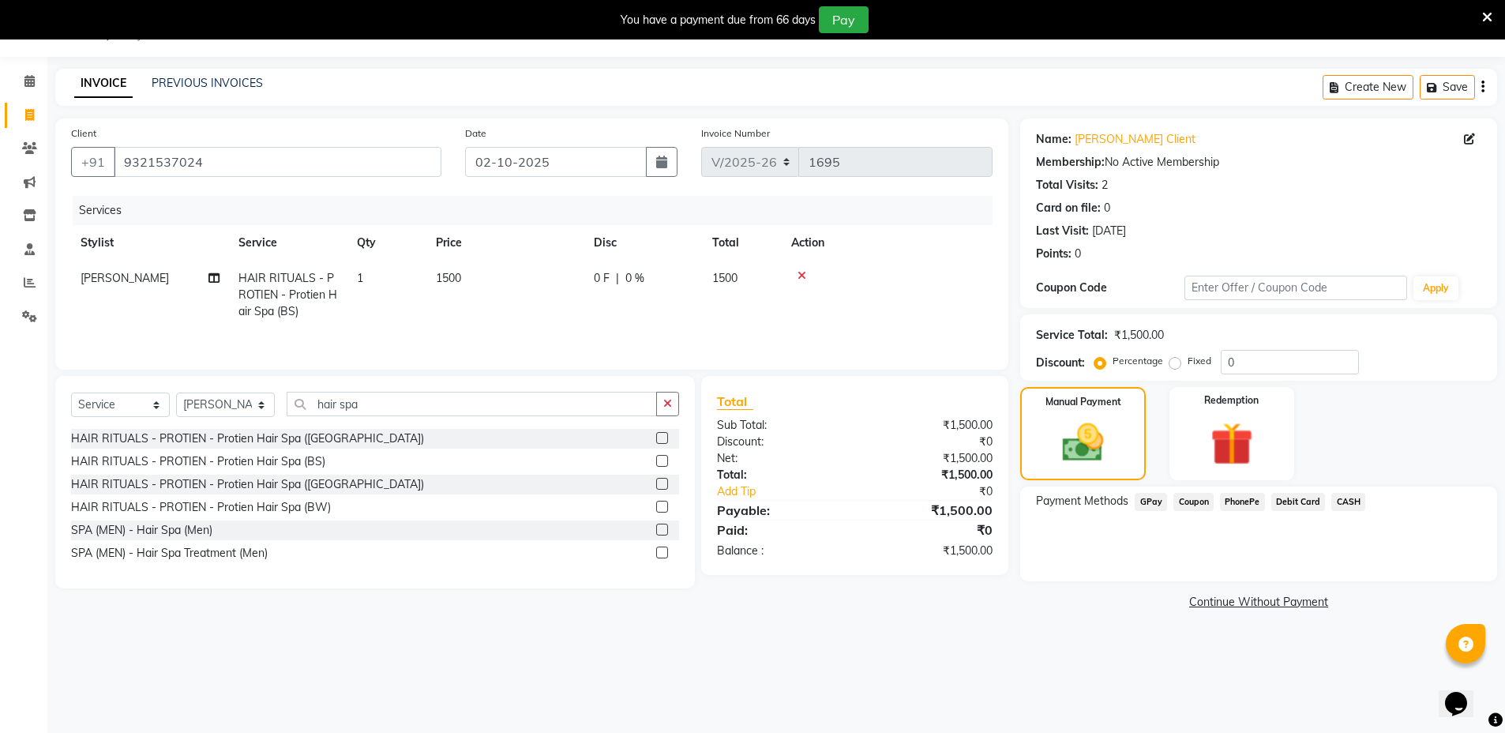
click at [1153, 498] on span "GPay" at bounding box center [1151, 502] width 32 height 18
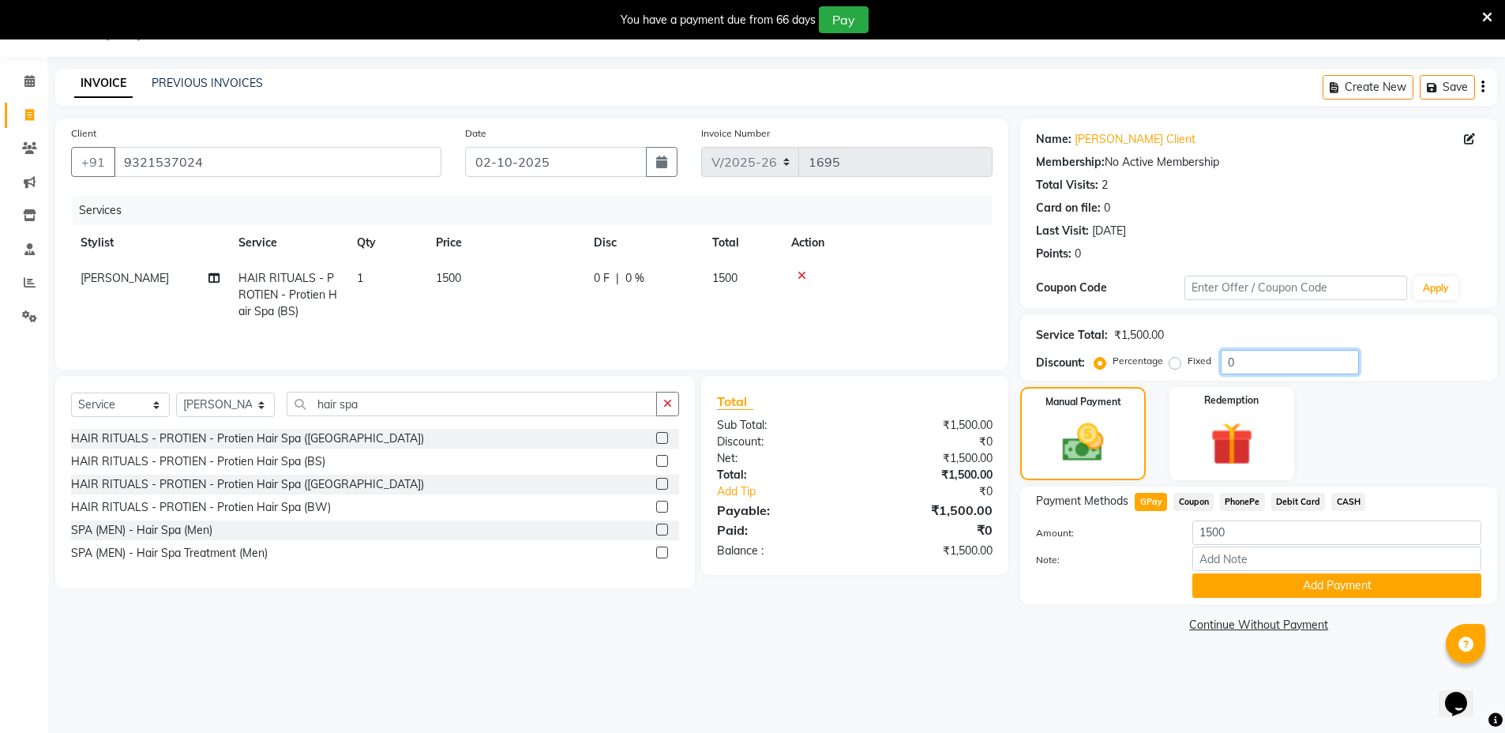
click at [1288, 365] on input "0" at bounding box center [1290, 362] width 138 height 24
type input "15"
click at [1301, 576] on button "Add Payment" at bounding box center [1336, 585] width 289 height 24
